Goal: Complete application form: Complete application form

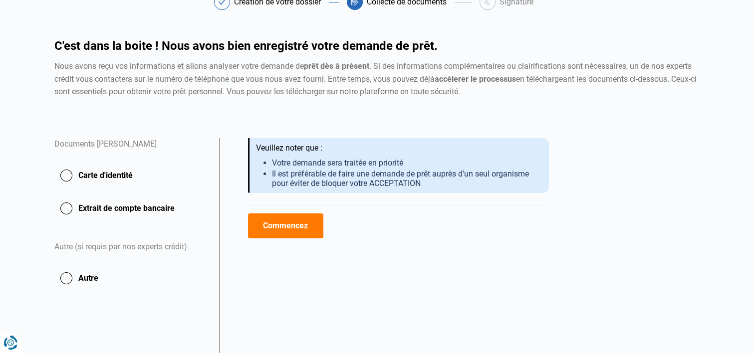
scroll to position [80, 0]
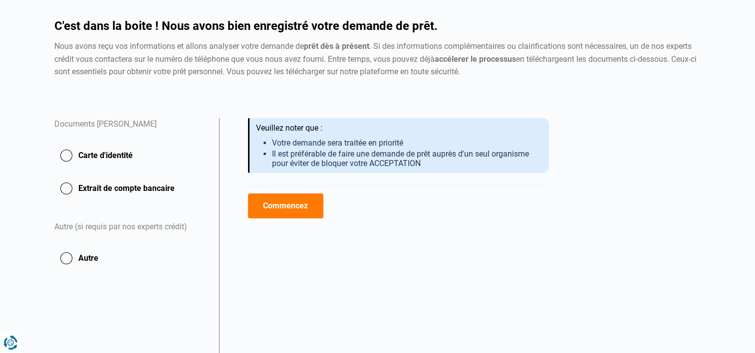
click at [89, 160] on button "Carte d'identité" at bounding box center [130, 155] width 153 height 25
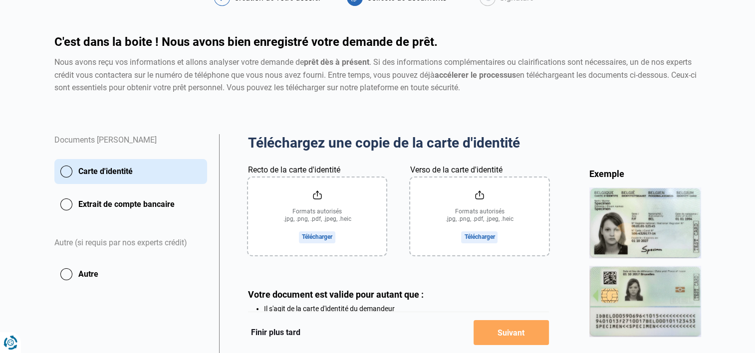
scroll to position [80, 0]
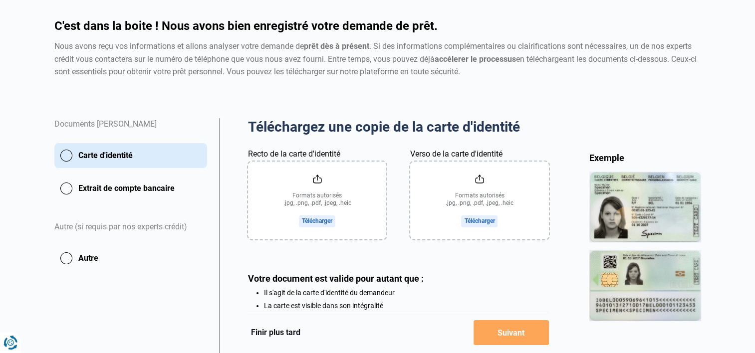
click at [324, 213] on input "Recto de la carte d'identité" at bounding box center [317, 201] width 138 height 78
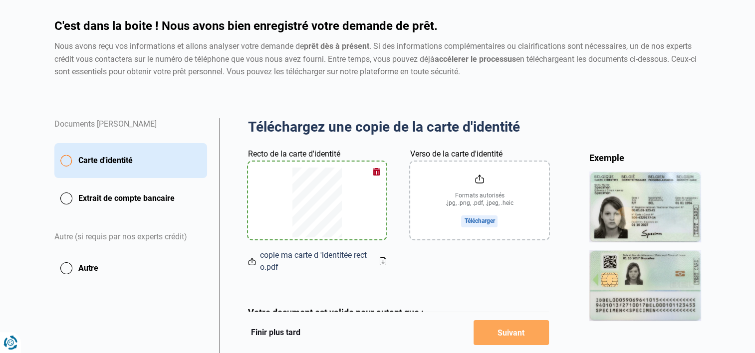
click at [469, 198] on input "Verso de la carte d'identité" at bounding box center [479, 201] width 138 height 78
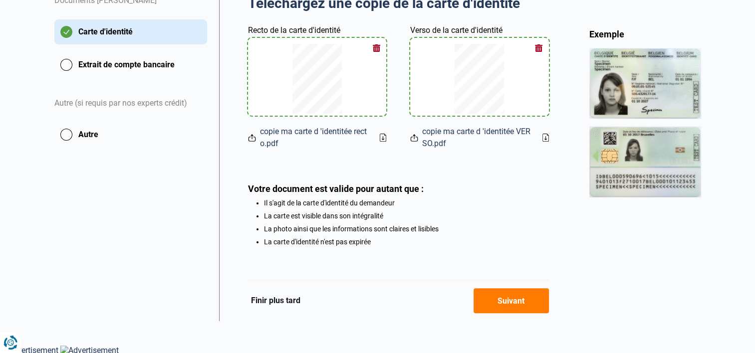
scroll to position [207, 0]
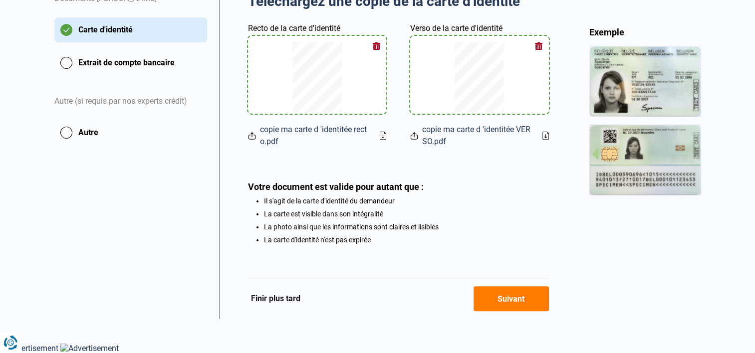
click at [495, 307] on button "Suivant" at bounding box center [511, 298] width 75 height 25
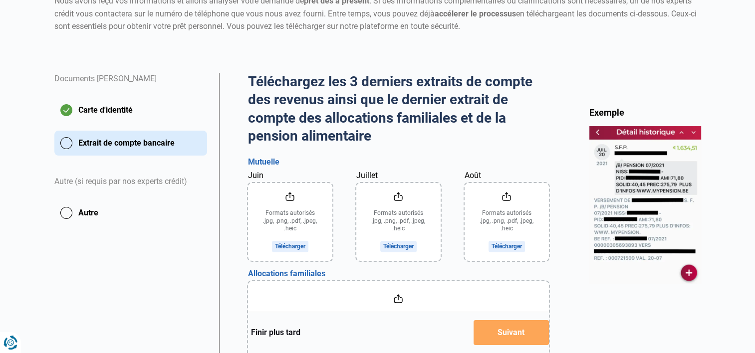
scroll to position [150, 0]
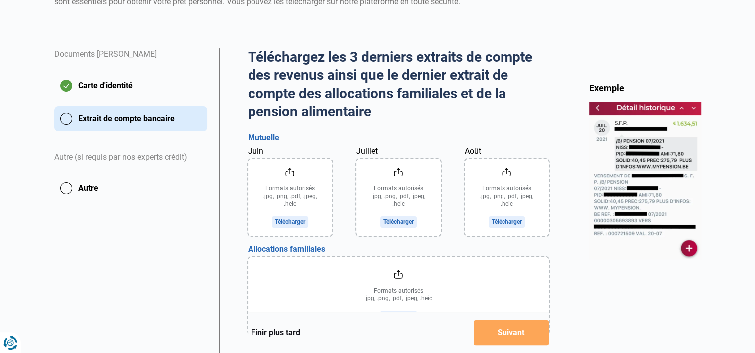
click at [309, 208] on input "Juin" at bounding box center [290, 198] width 84 height 78
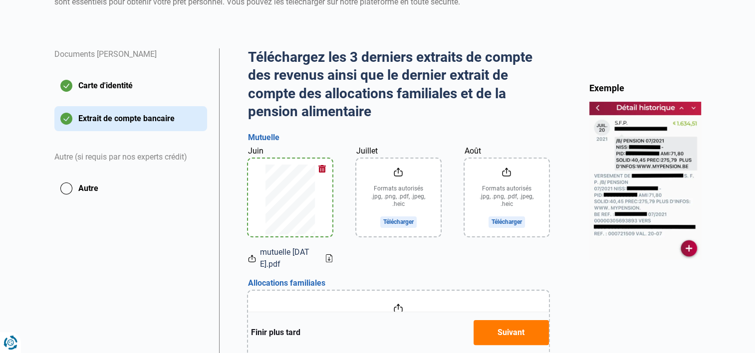
click at [413, 222] on input "Juillet" at bounding box center [398, 198] width 84 height 78
click at [498, 222] on input "Août" at bounding box center [507, 198] width 84 height 78
click at [515, 228] on input "Août" at bounding box center [507, 198] width 84 height 78
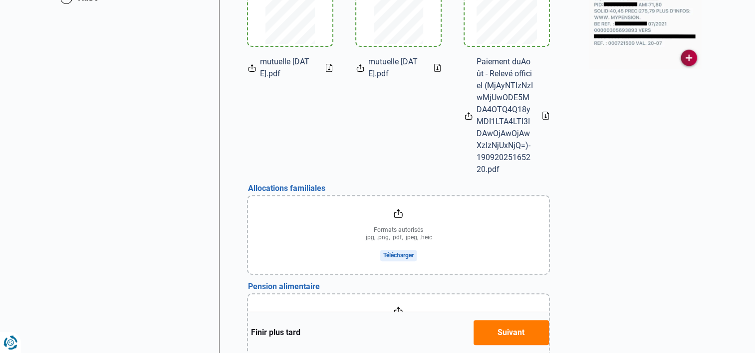
scroll to position [399, 0]
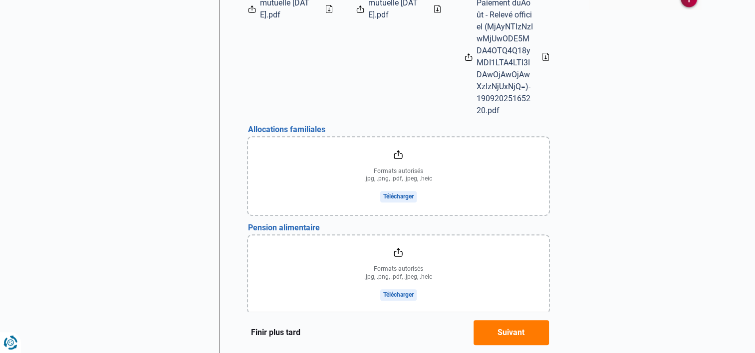
click at [356, 189] on input "file" at bounding box center [398, 176] width 301 height 78
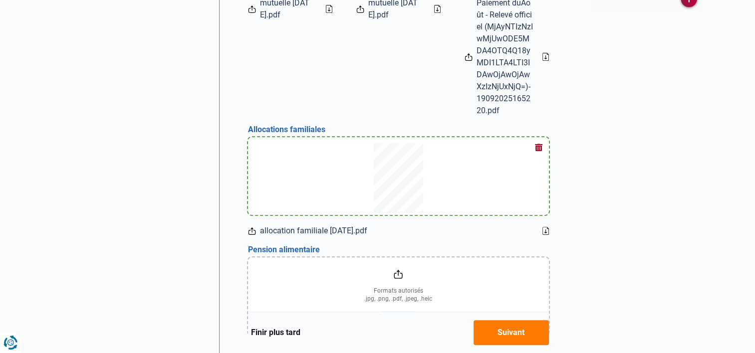
click at [395, 289] on input "file" at bounding box center [398, 297] width 301 height 78
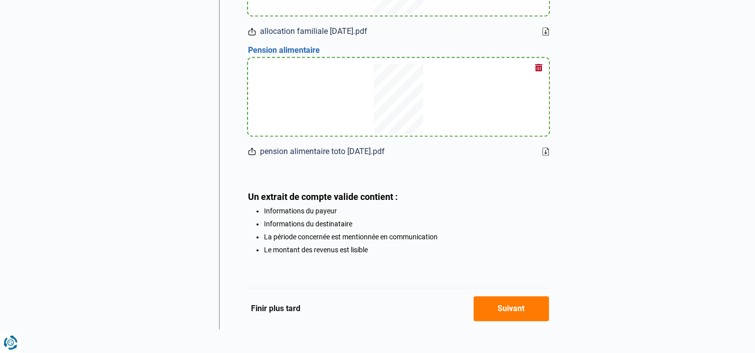
scroll to position [610, 0]
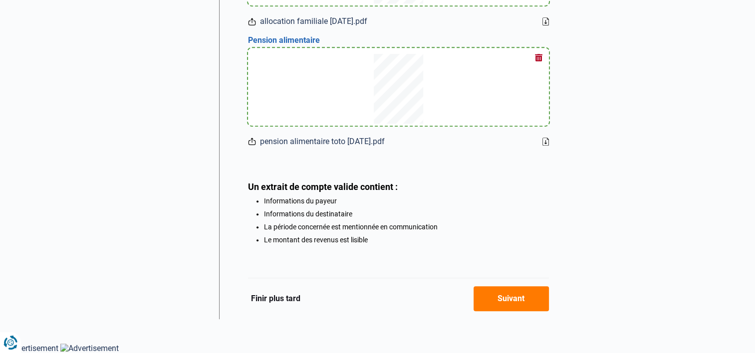
click at [523, 299] on button "Suivant" at bounding box center [511, 298] width 75 height 25
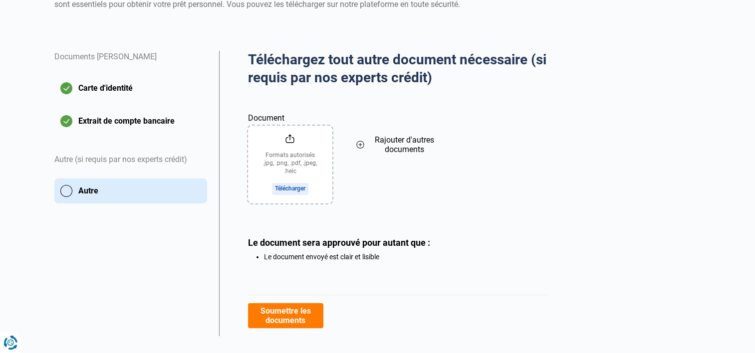
scroll to position [150, 0]
